Goal: Find specific page/section: Find specific page/section

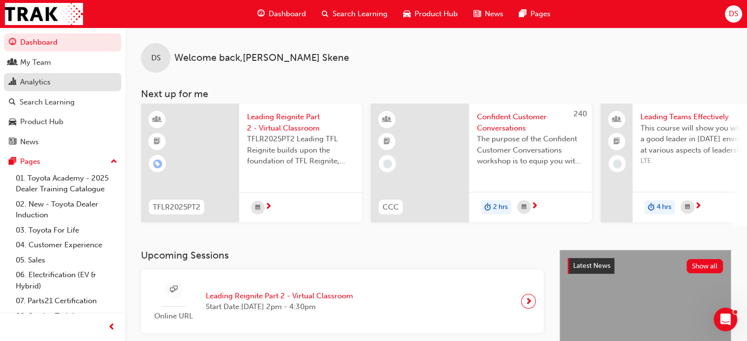
click at [41, 77] on div "Analytics" at bounding box center [35, 82] width 30 height 11
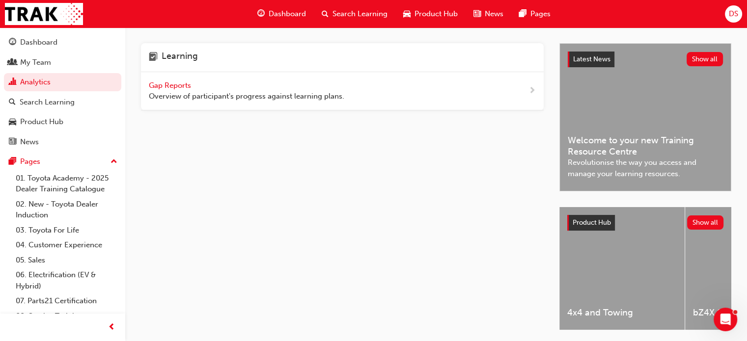
click at [173, 84] on span "Gap Reports" at bounding box center [171, 85] width 44 height 9
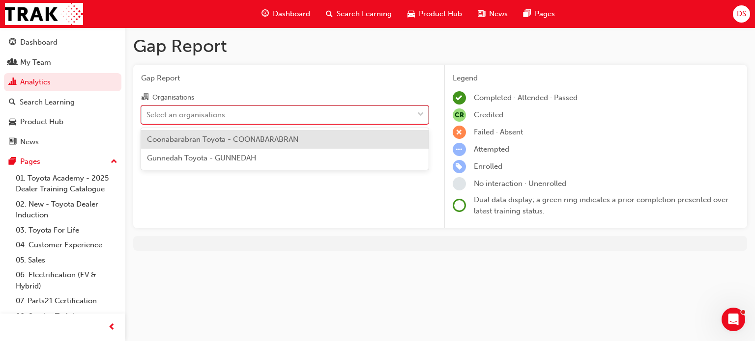
click at [416, 112] on div at bounding box center [420, 115] width 15 height 18
click at [147, 112] on input "Organisations option Coonabarabran Toyota - COONABARABRAN focused, 1 of 2. 2 re…" at bounding box center [146, 114] width 1 height 8
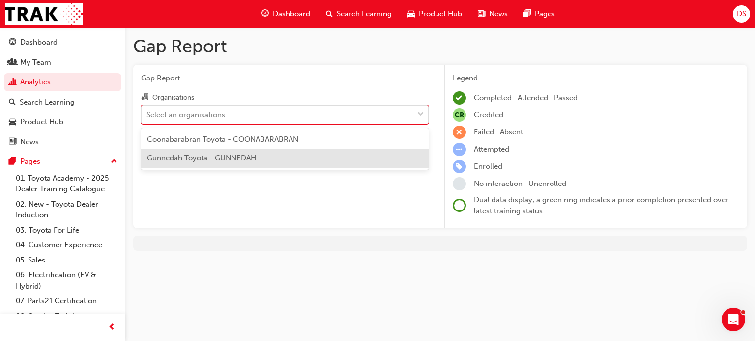
click at [268, 157] on div "Gunnedah Toyota - GUNNEDAH" at bounding box center [284, 158] width 287 height 19
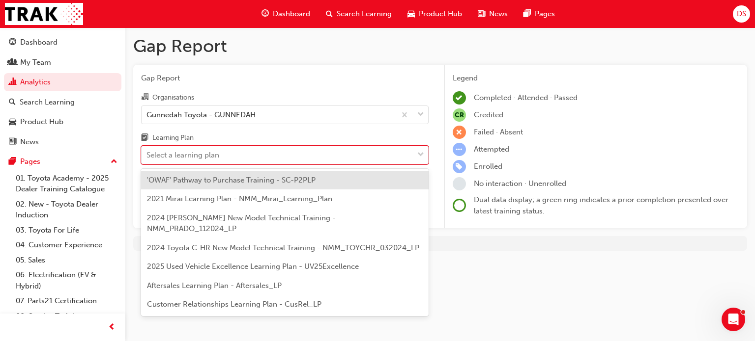
click at [268, 157] on div "Select a learning plan" at bounding box center [277, 155] width 272 height 17
click at [147, 157] on input "Learning Plan option 'OWAF' Pathway to Purchase Training - SC-P2PLP focused, 1 …" at bounding box center [146, 155] width 1 height 8
